Goal: Complete application form: Complete application form

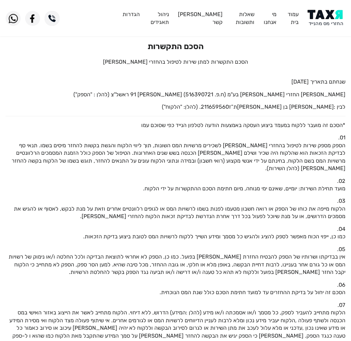
click at [323, 17] on img at bounding box center [327, 18] width 38 height 17
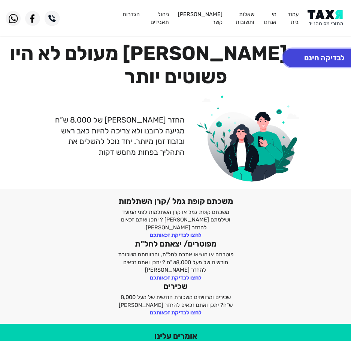
click at [323, 61] on button "לבדיקה חינם" at bounding box center [324, 58] width 83 height 18
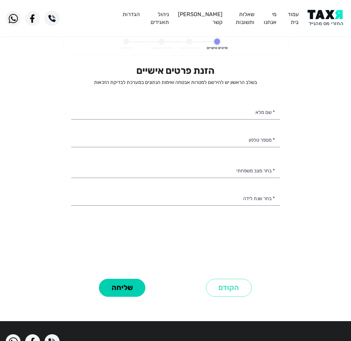
select select
click at [226, 114] on input "* שם מלא" at bounding box center [175, 112] width 209 height 16
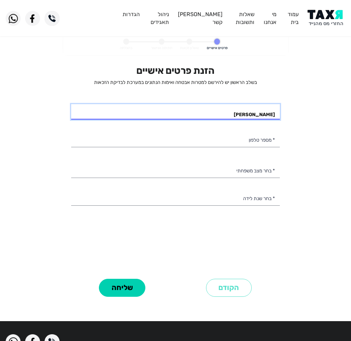
type input "[PERSON_NAME]"
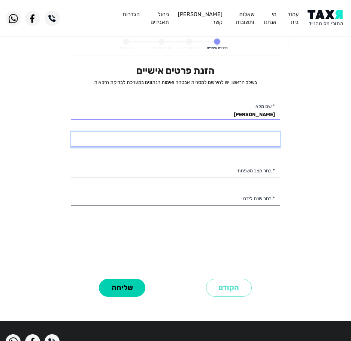
click at [221, 144] on input "* מספר טלפון" at bounding box center [175, 140] width 209 height 16
type input "052-9598116"
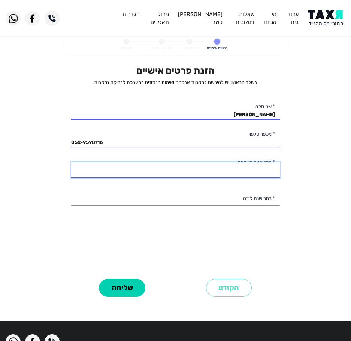
click at [172, 172] on select "רווק/ה נשוי/אה גרוש/ה אלמן/נה" at bounding box center [175, 170] width 209 height 16
select select "3: Divorced"
click at [71, 162] on select "רווק/ה נשוי/אה גרוש/ה אלמן/נה" at bounding box center [175, 170] width 209 height 16
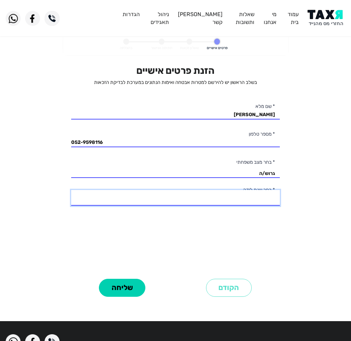
click at [207, 199] on select "2003 2002 2001 2000 1999 1998 1997 1996 1995 1994 1993 1992 1991 1990 1989 1988…" at bounding box center [175, 198] width 209 height 16
select select "10: 1994"
click at [71, 190] on select "2003 2002 2001 2000 1999 1998 1997 1996 1995 1994 1993 1992 1991 1990 1989 1988…" at bounding box center [175, 198] width 209 height 16
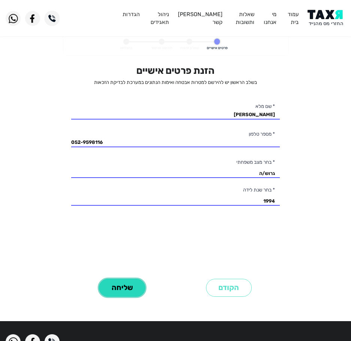
click at [119, 279] on button "שליחה" at bounding box center [122, 288] width 46 height 18
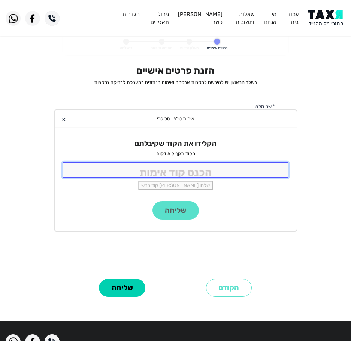
click at [173, 168] on input "tel" at bounding box center [176, 170] width 226 height 16
type input "9988"
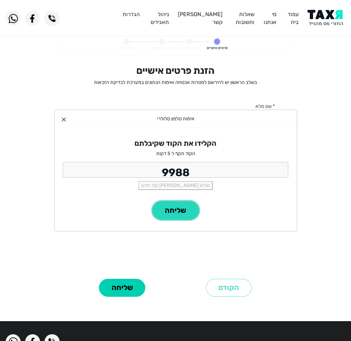
click at [169, 209] on button "שליחה" at bounding box center [175, 210] width 46 height 18
